Goal: Task Accomplishment & Management: Use online tool/utility

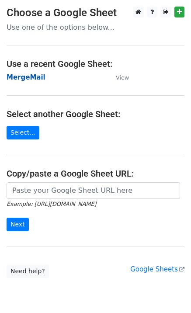
click at [28, 80] on strong "MergeMail" at bounding box center [26, 77] width 39 height 8
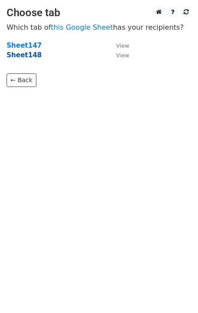
click at [27, 58] on strong "Sheet148" at bounding box center [24, 55] width 35 height 8
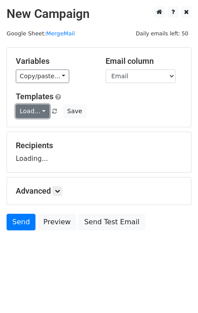
click at [28, 114] on link "Load..." at bounding box center [33, 111] width 34 height 14
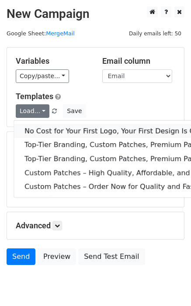
click at [38, 130] on link "No Cost for Your First Logo, Your First Design Is On Us!" at bounding box center [141, 131] width 255 height 14
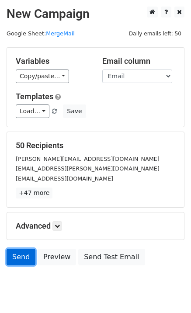
click at [25, 255] on link "Send" at bounding box center [21, 257] width 29 height 17
